Goal: Obtain resource: Obtain resource

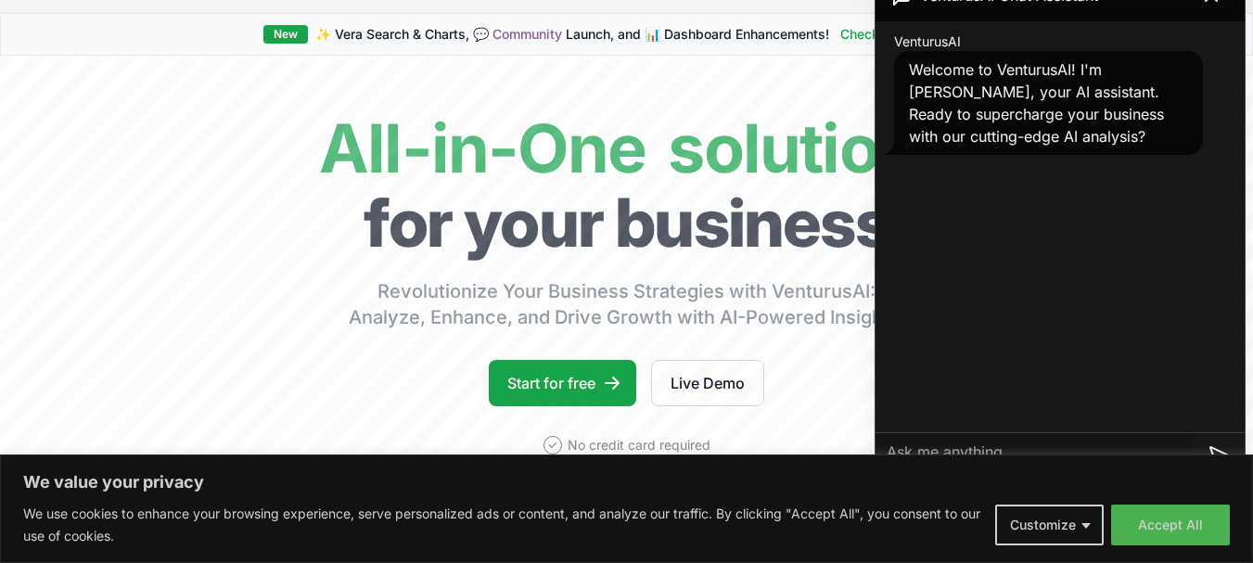
scroll to position [185, 0]
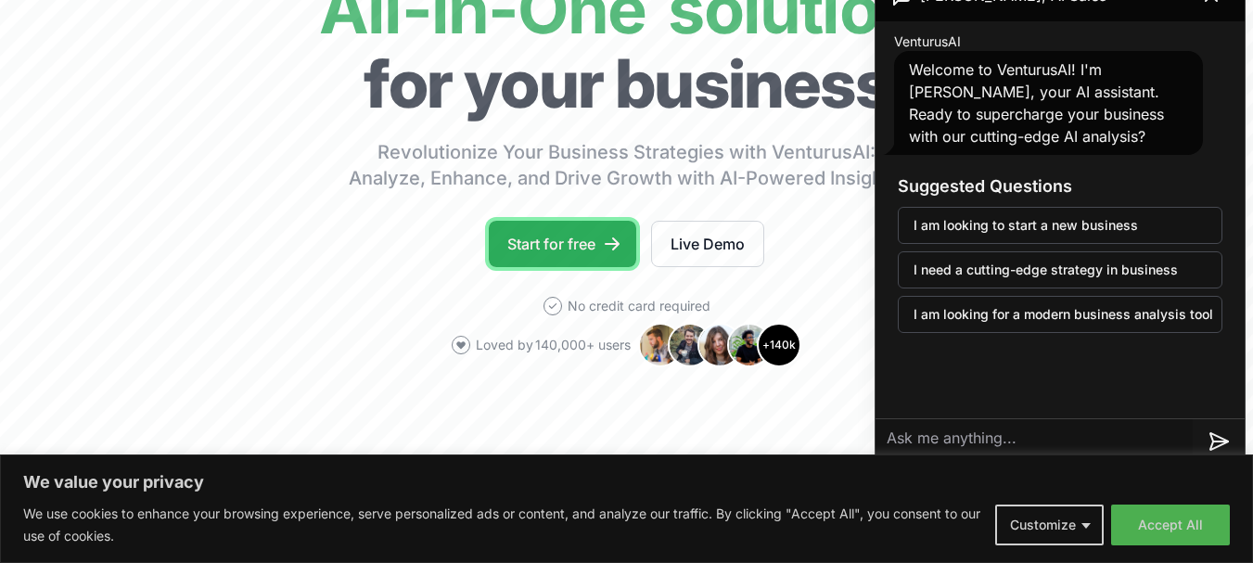
click at [542, 232] on link "Start for free" at bounding box center [562, 244] width 147 height 46
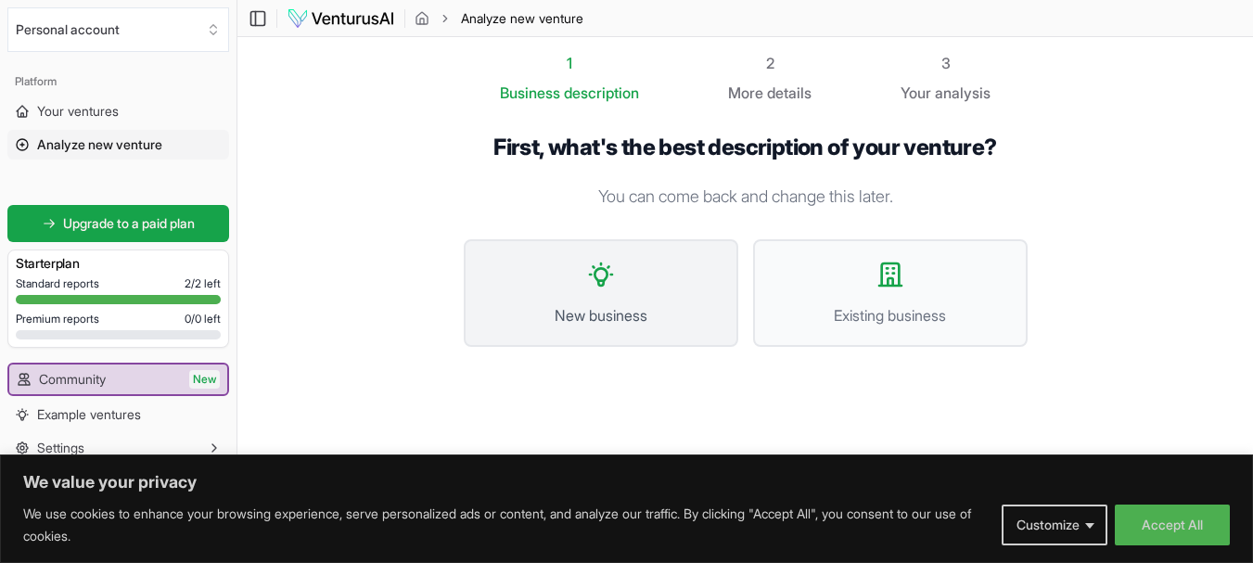
click at [581, 286] on button "New business" at bounding box center [601, 293] width 274 height 108
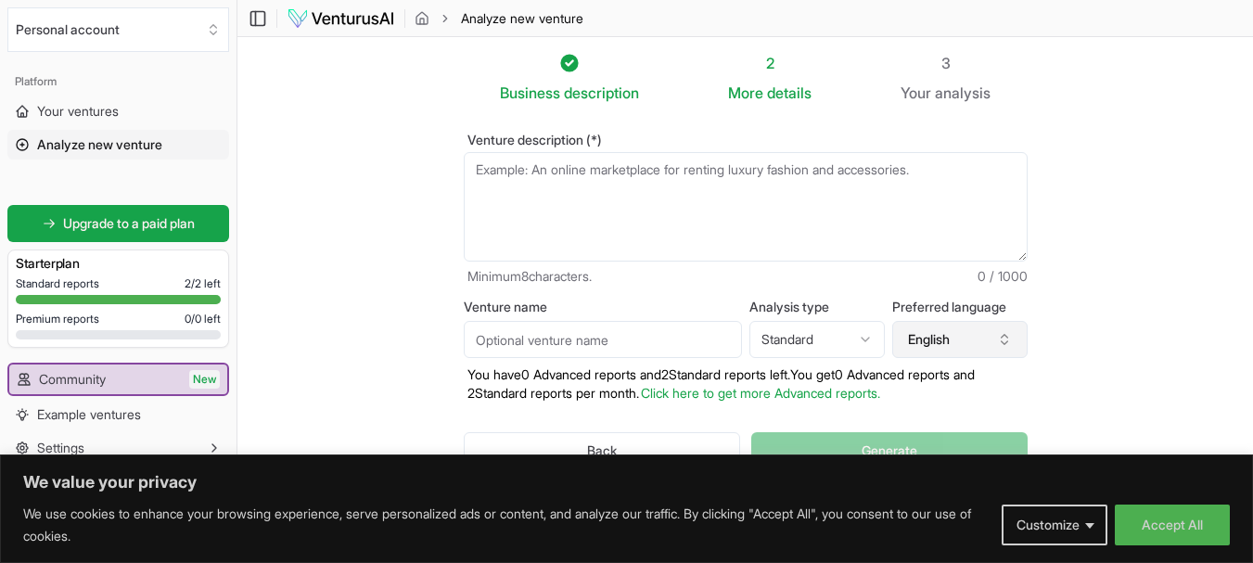
click at [1017, 340] on button "English" at bounding box center [959, 339] width 135 height 37
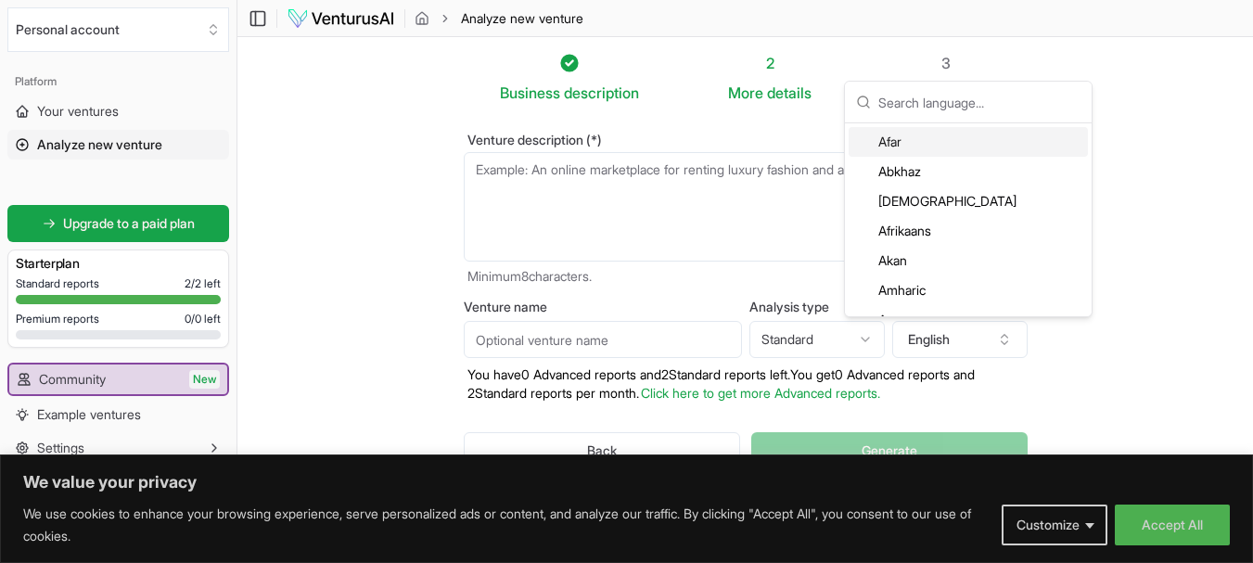
scroll to position [135, 0]
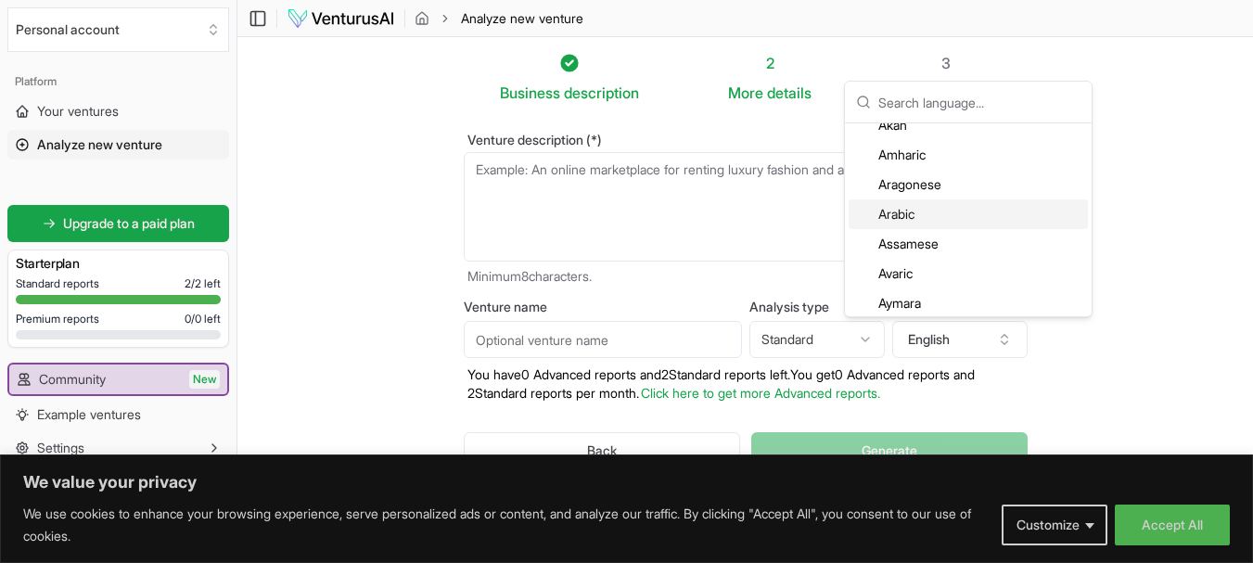
click at [880, 211] on div "Arabic" at bounding box center [967, 214] width 239 height 30
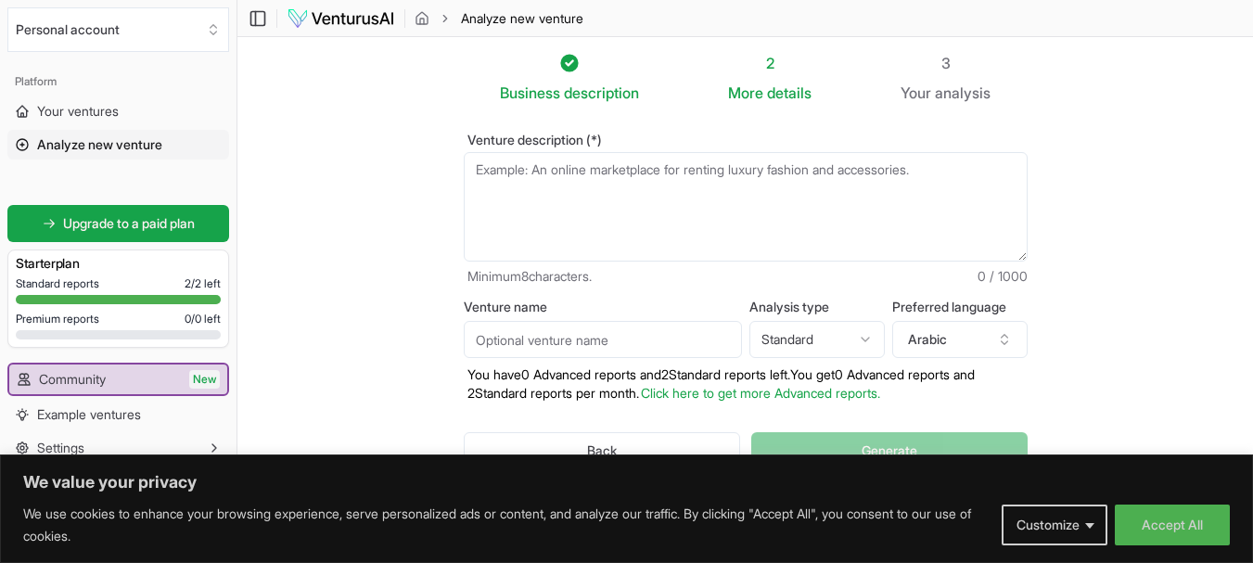
click at [871, 338] on html "We value your privacy We use cookies to enhance your browsing experience, serve…" at bounding box center [626, 281] width 1253 height 563
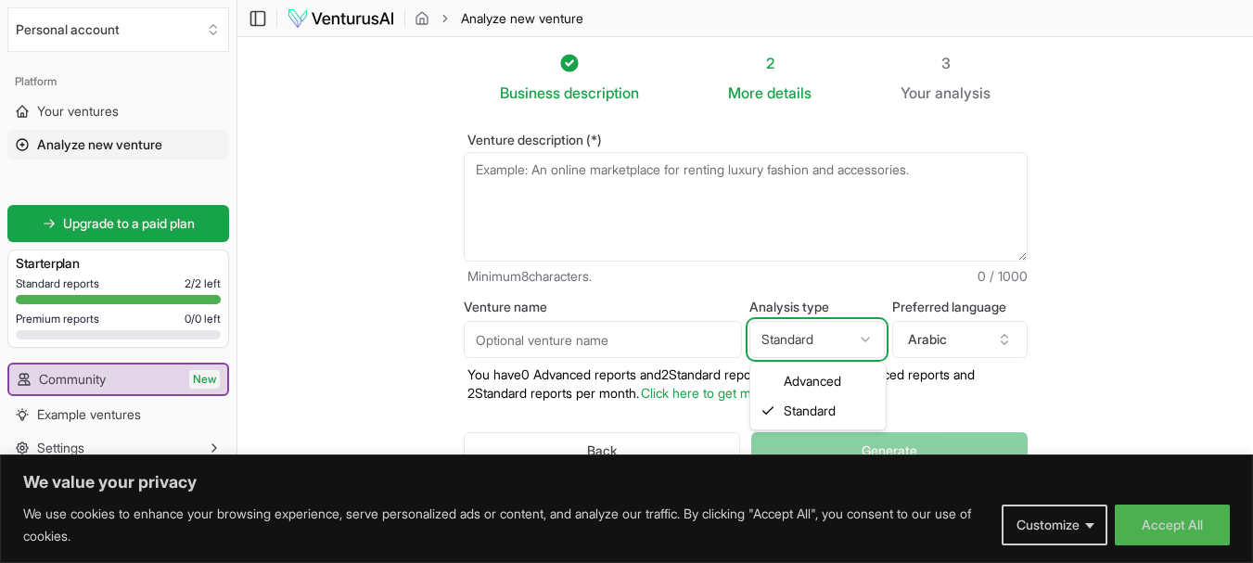
click at [871, 338] on html "We value your privacy We use cookies to enhance your browsing experience, serve…" at bounding box center [626, 281] width 1253 height 563
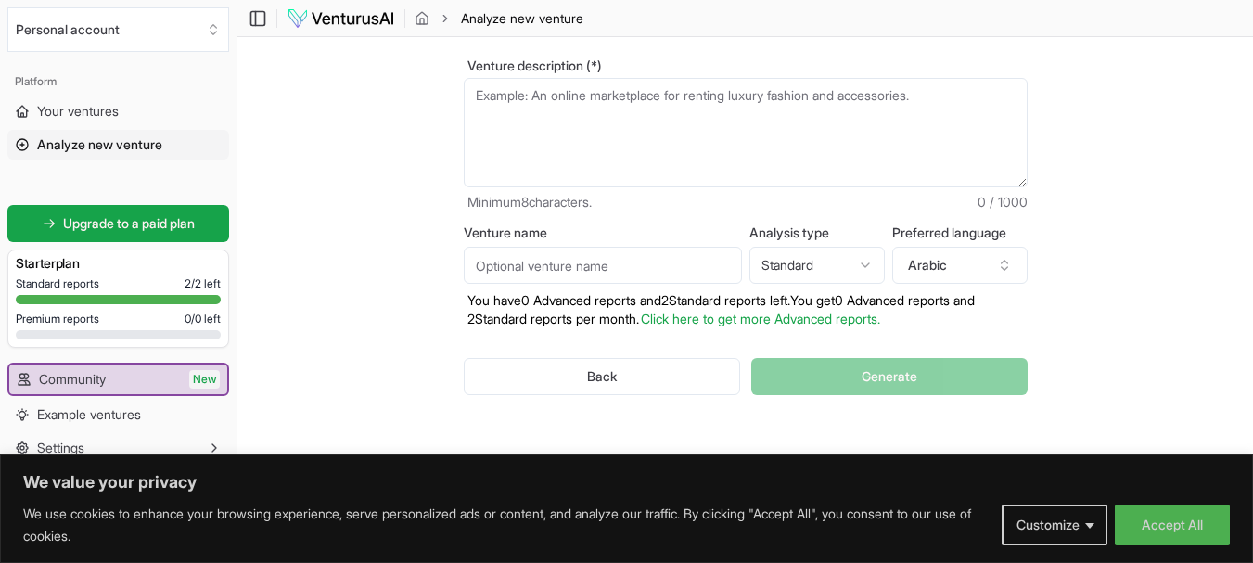
click at [858, 154] on textarea "Venture description (*)" at bounding box center [746, 132] width 564 height 109
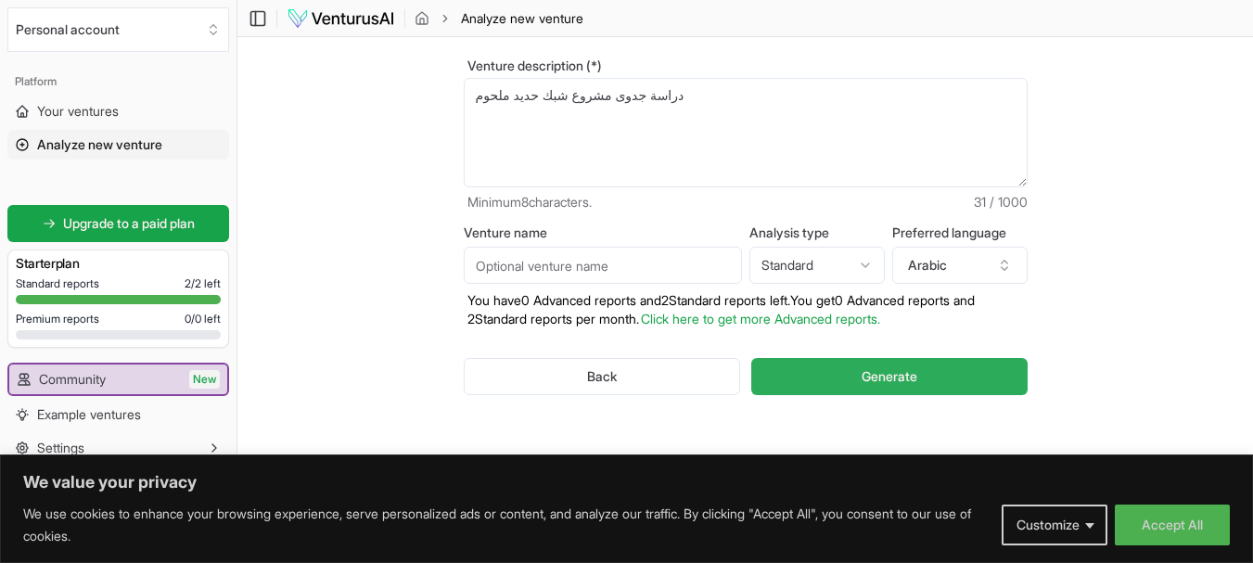
type textarea "دراسة جدوى مشروع شبك حديد ملحوم"
click at [909, 384] on span "Generate" at bounding box center [889, 376] width 56 height 19
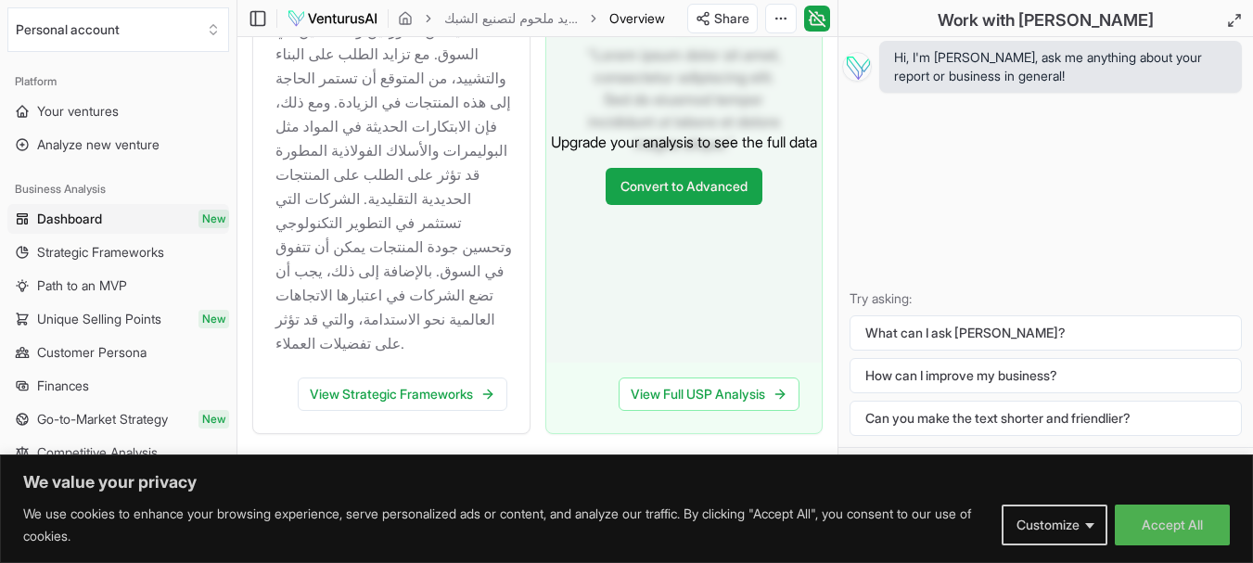
scroll to position [2145, 0]
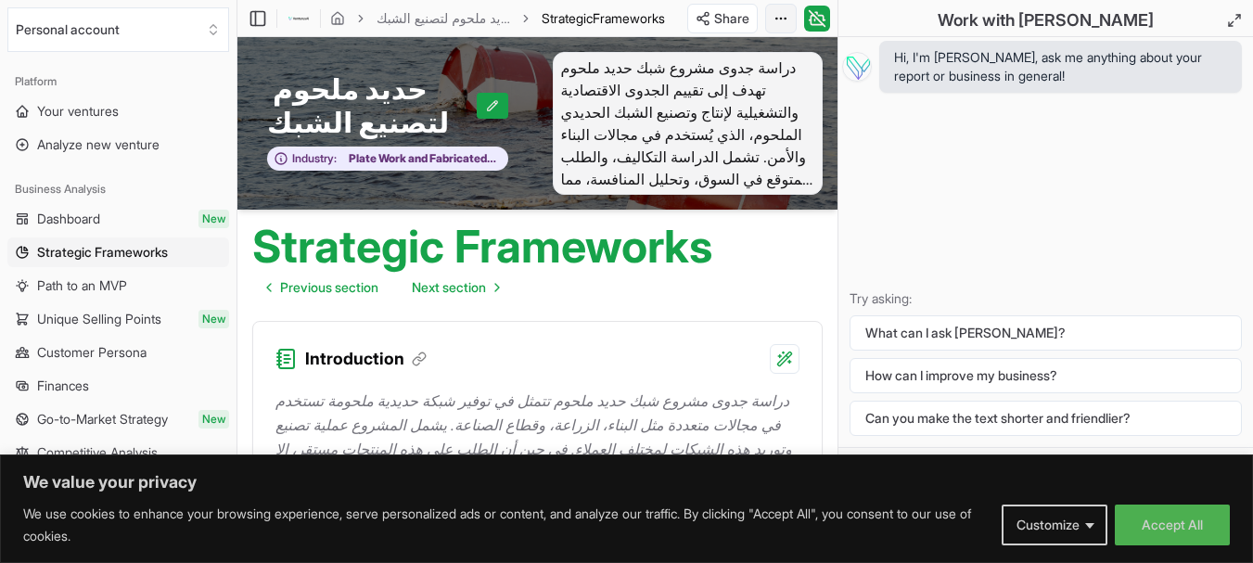
click at [775, 25] on html "We value your privacy We use cookies to enhance your browsing experience, serve…" at bounding box center [626, 281] width 1253 height 563
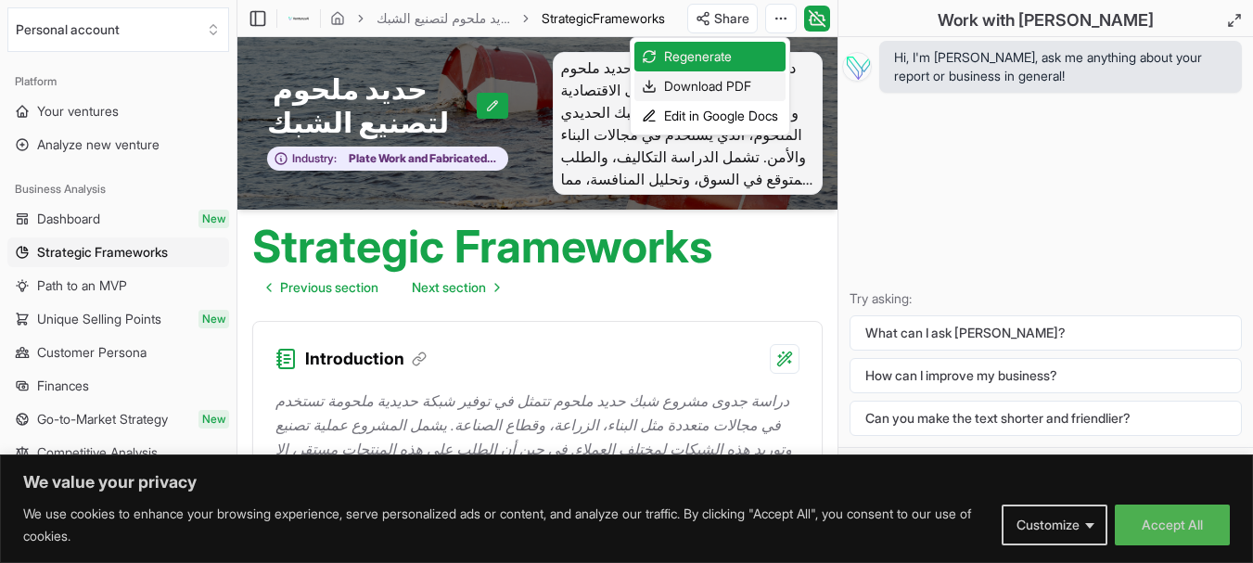
click at [744, 84] on div "Download PDF" at bounding box center [709, 86] width 151 height 30
